Goal: Transaction & Acquisition: Book appointment/travel/reservation

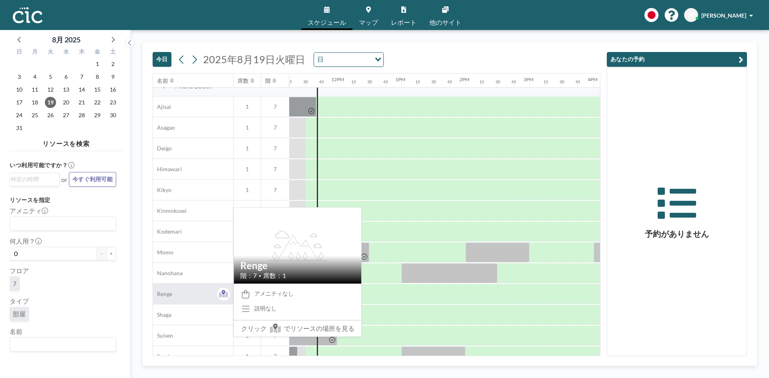
scroll to position [280, 721]
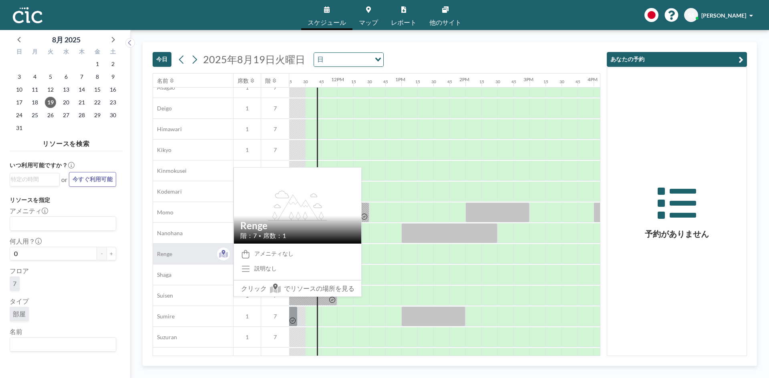
click at [201, 247] on div "Renge" at bounding box center [193, 254] width 80 height 20
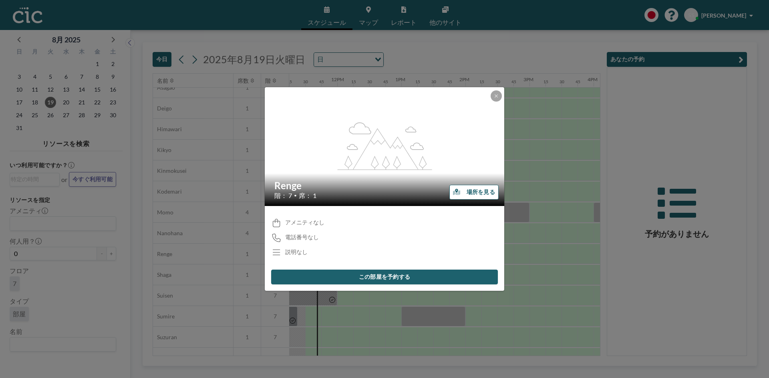
click at [478, 193] on button "場所を見る" at bounding box center [473, 192] width 49 height 15
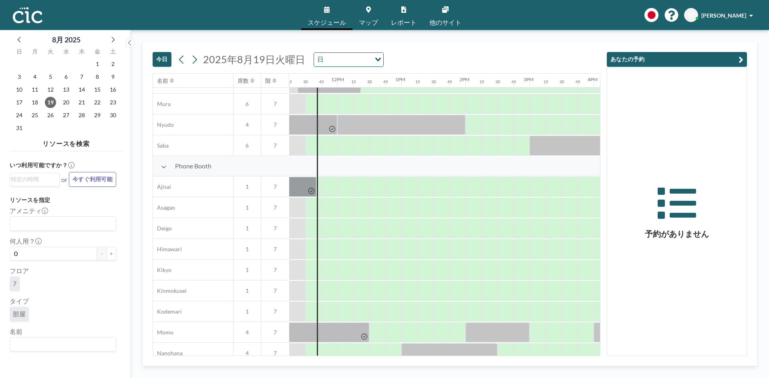
scroll to position [280, 721]
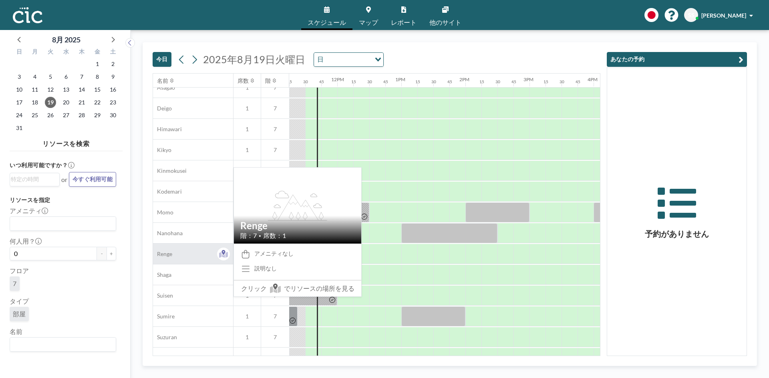
click at [193, 253] on div "Renge" at bounding box center [193, 254] width 80 height 20
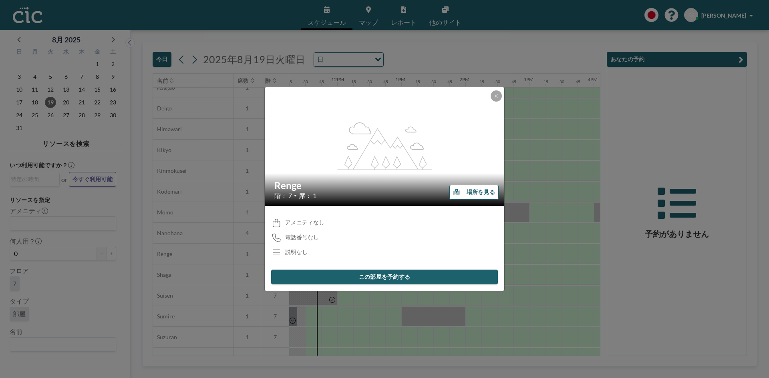
click at [392, 280] on button "この部屋を予約する" at bounding box center [384, 277] width 227 height 15
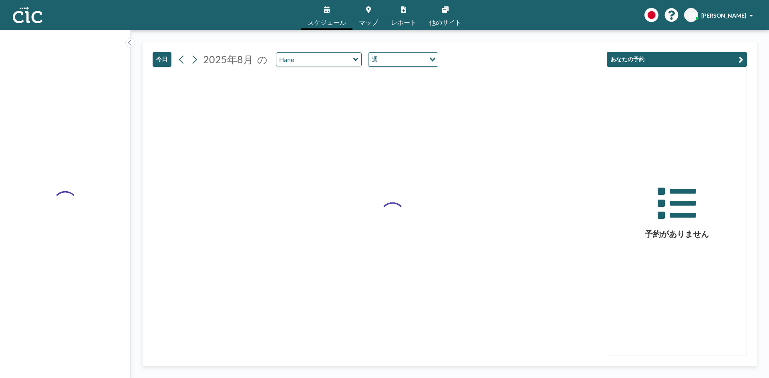
type input "Renge"
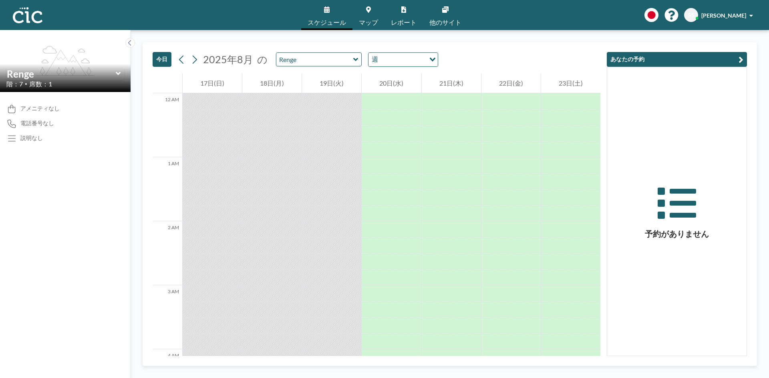
scroll to position [721, 0]
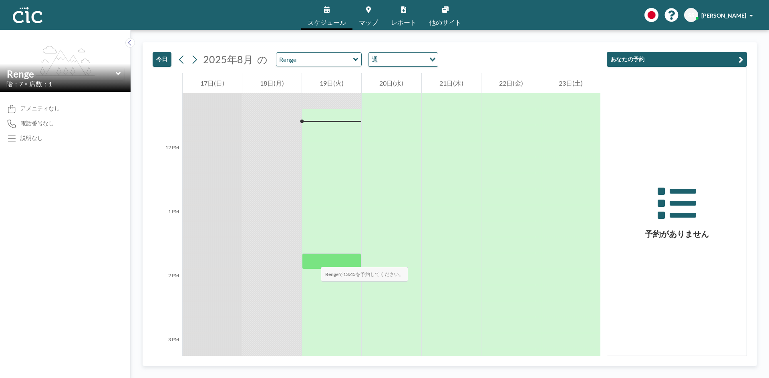
click at [313, 259] on div at bounding box center [331, 261] width 59 height 16
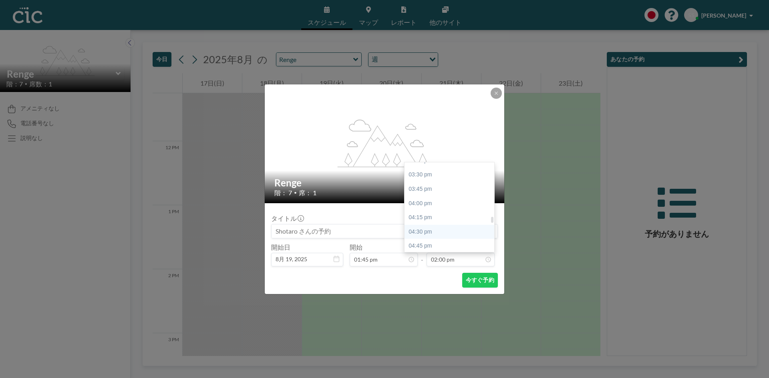
scroll to position [838, 0]
click at [425, 229] on div "03:45 pm" at bounding box center [451, 229] width 94 height 14
type input "03:45 pm"
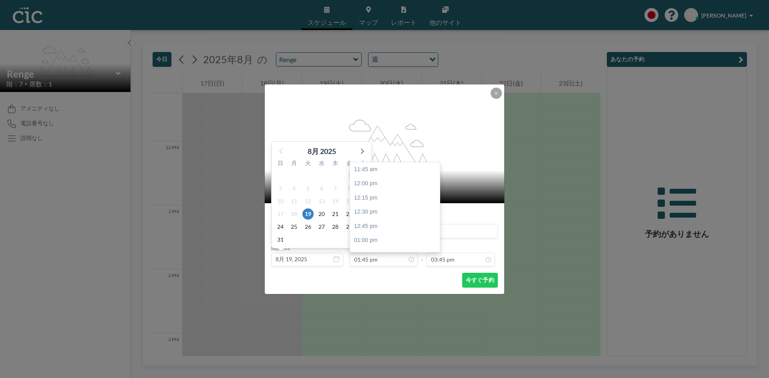
scroll to position [114, 0]
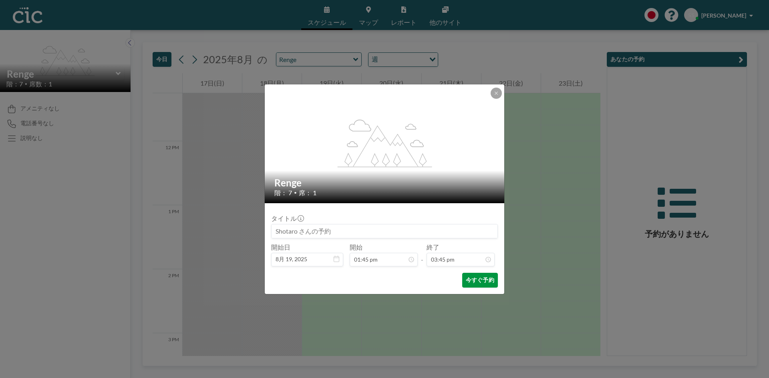
click at [476, 281] on button "今すぐ予約" at bounding box center [480, 280] width 36 height 15
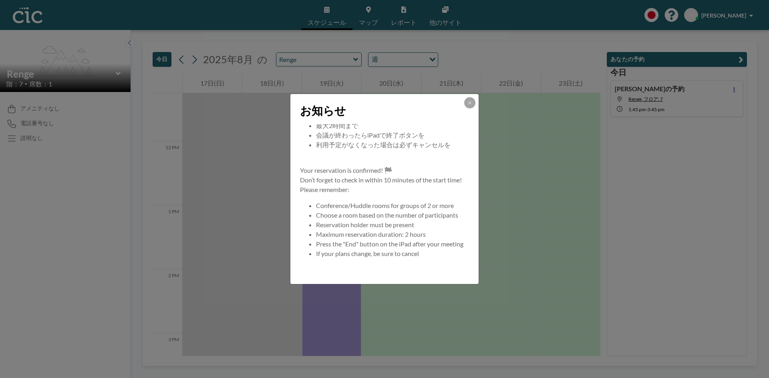
scroll to position [0, 0]
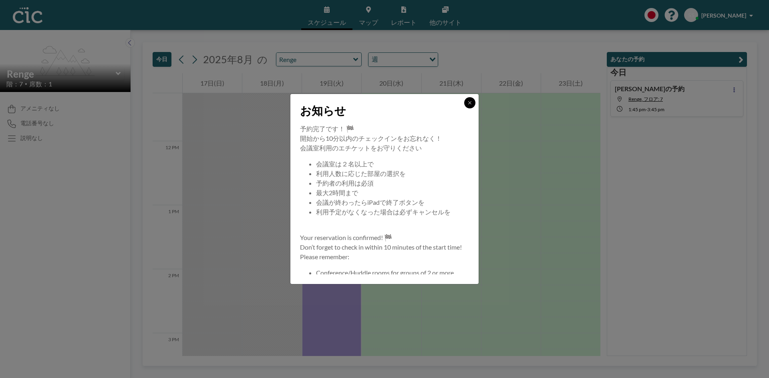
click at [468, 103] on icon at bounding box center [469, 102] width 5 height 5
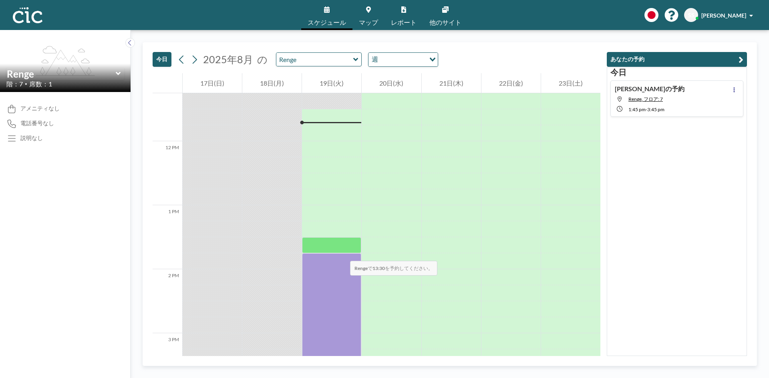
scroll to position [761, 0]
